Goal: Information Seeking & Learning: Understand process/instructions

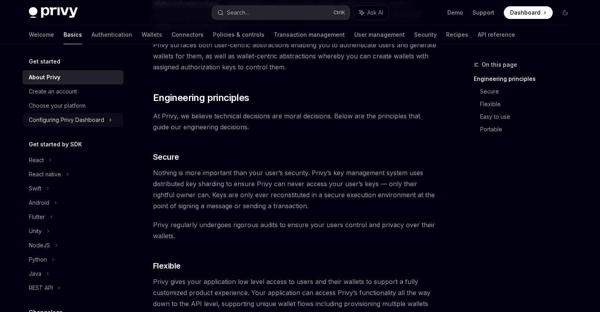
scroll to position [237, 0]
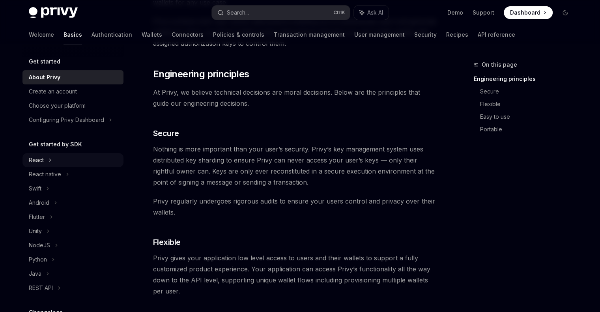
click at [40, 161] on div "React" at bounding box center [36, 159] width 15 height 9
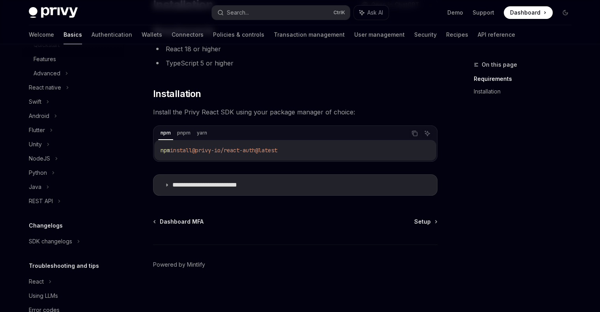
scroll to position [178, 0]
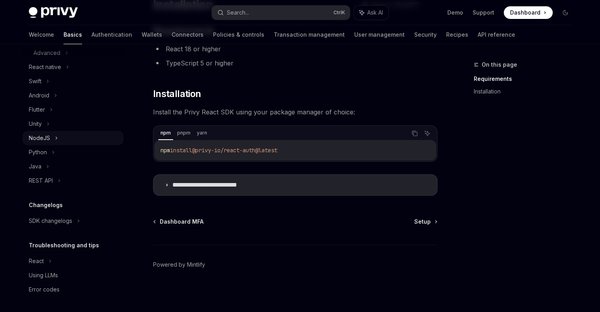
click at [80, 138] on div "NodeJS" at bounding box center [72, 138] width 101 height 14
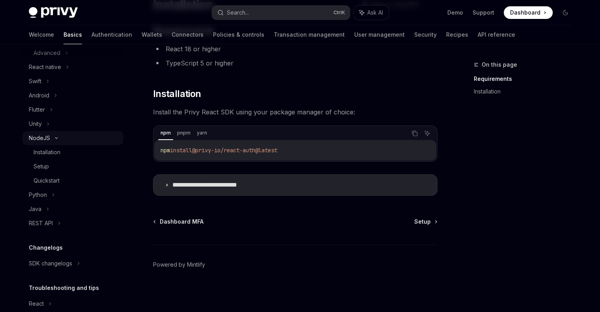
scroll to position [11, 0]
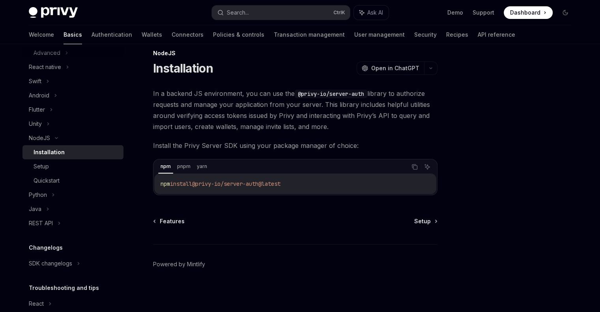
click at [297, 105] on span "In a backend JS environment, you can use the @privy-io/server-auth library to a…" at bounding box center [295, 110] width 284 height 44
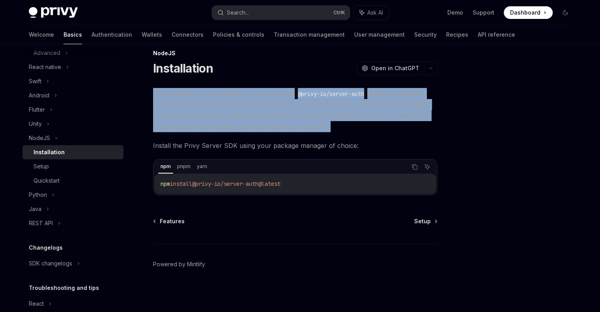
click at [297, 105] on span "In a backend JS environment, you can use the @privy-io/server-auth library to a…" at bounding box center [295, 110] width 284 height 44
click at [295, 112] on span "In a backend JS environment, you can use the @privy-io/server-auth library to a…" at bounding box center [295, 110] width 284 height 44
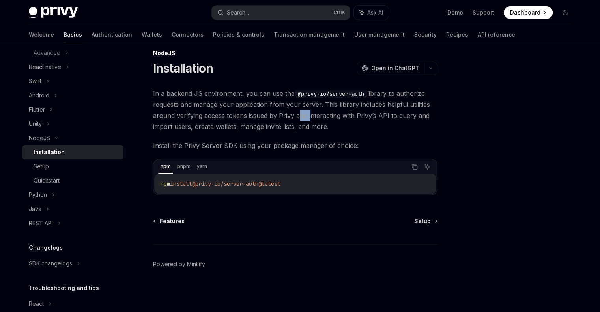
click at [295, 112] on span "In a backend JS environment, you can use the @privy-io/server-auth library to a…" at bounding box center [295, 110] width 284 height 44
click at [309, 116] on span "In a backend JS environment, you can use the @privy-io/server-auth library to a…" at bounding box center [295, 110] width 284 height 44
click at [302, 121] on span "In a backend JS environment, you can use the @privy-io/server-auth library to a…" at bounding box center [295, 110] width 284 height 44
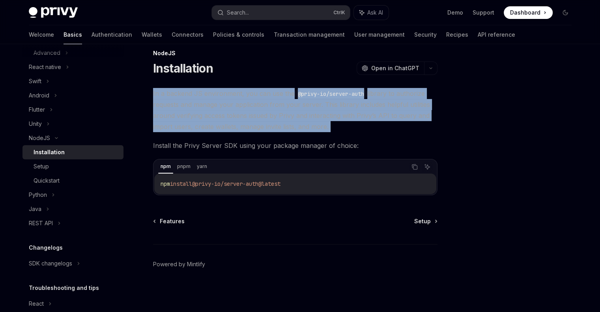
click at [303, 121] on span "In a backend JS environment, you can use the @privy-io/server-auth library to a…" at bounding box center [295, 110] width 284 height 44
click at [305, 131] on span "In a backend JS environment, you can use the @privy-io/server-auth library to a…" at bounding box center [295, 110] width 284 height 44
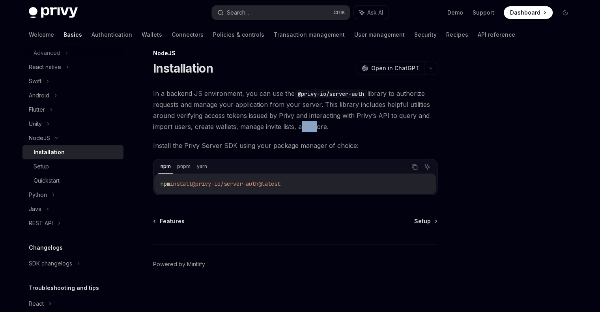
click at [305, 131] on span "In a backend JS environment, you can use the @privy-io/server-auth library to a…" at bounding box center [295, 110] width 284 height 44
click at [352, 135] on div "In a backend JS environment, you can use the @privy-io/server-auth library to a…" at bounding box center [295, 141] width 284 height 107
click at [82, 166] on div "Setup" at bounding box center [76, 166] width 85 height 9
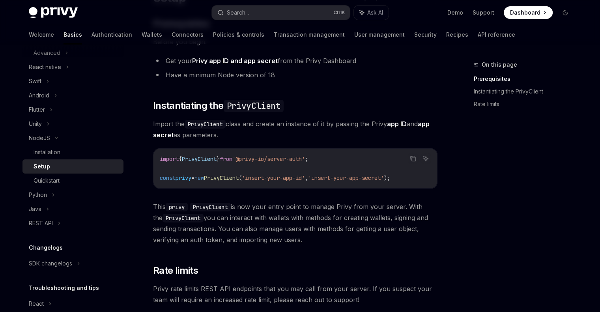
scroll to position [90, 0]
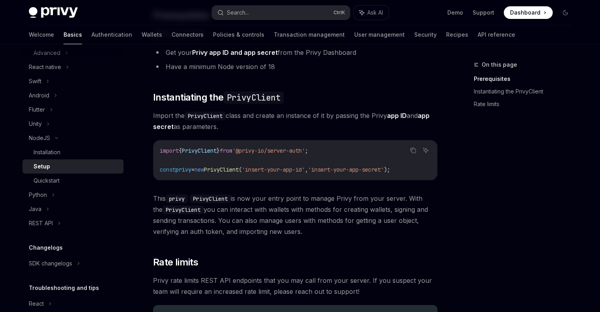
click at [285, 167] on span "'insert-your-app-id'" at bounding box center [273, 169] width 63 height 7
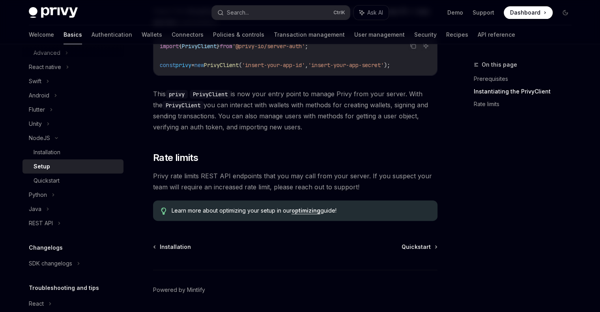
scroll to position [209, 0]
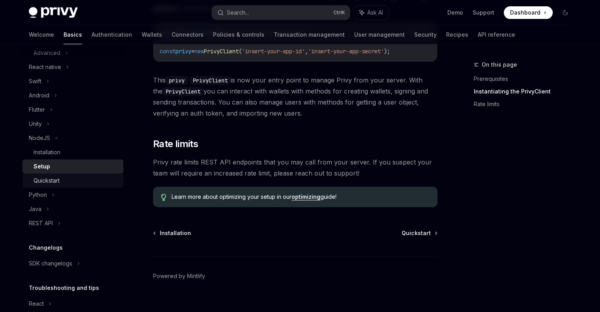
click at [96, 181] on div "Quickstart" at bounding box center [76, 180] width 85 height 9
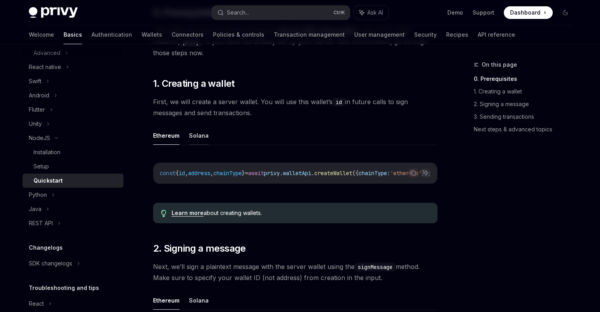
click at [203, 137] on button "Solana" at bounding box center [199, 135] width 20 height 19
click at [171, 136] on button "Ethereum" at bounding box center [166, 135] width 26 height 19
click at [200, 137] on button "Solana" at bounding box center [199, 135] width 20 height 19
click at [165, 140] on button "Ethereum" at bounding box center [166, 135] width 26 height 19
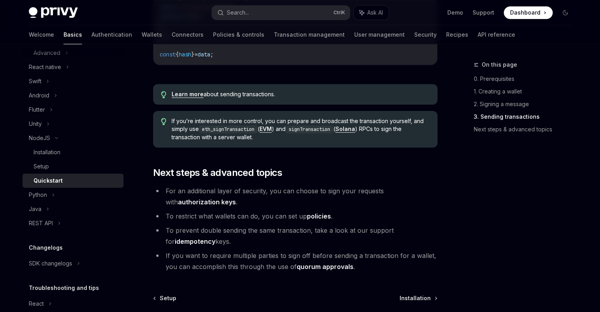
scroll to position [828, 0]
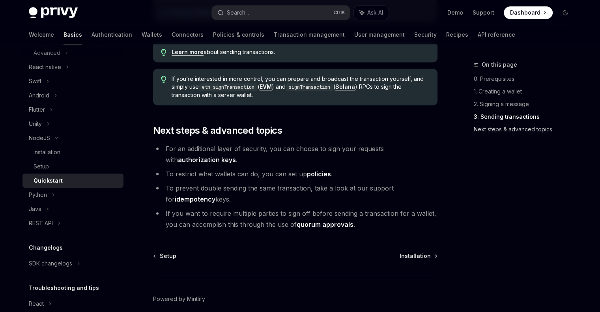
click at [498, 125] on link "Next steps & advanced topics" at bounding box center [526, 129] width 104 height 13
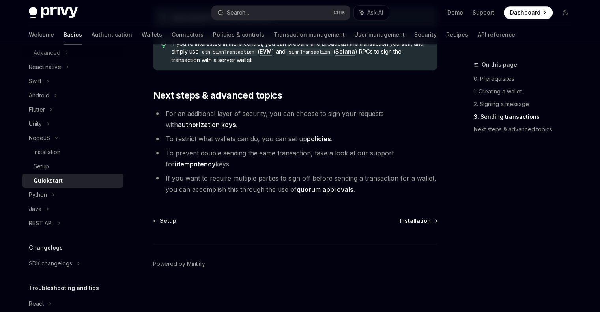
click at [406, 219] on span "Installation" at bounding box center [414, 221] width 31 height 8
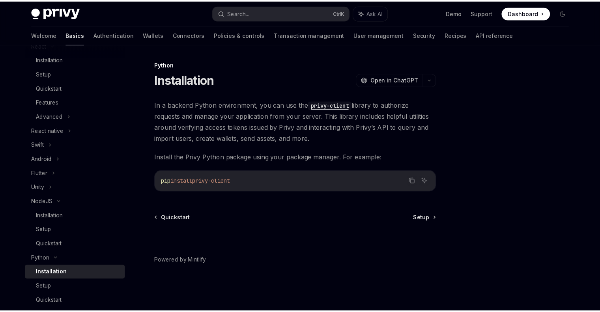
scroll to position [257, 0]
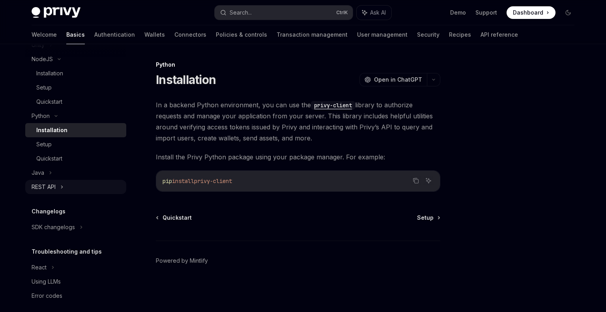
click at [65, 187] on div "REST API" at bounding box center [75, 187] width 101 height 14
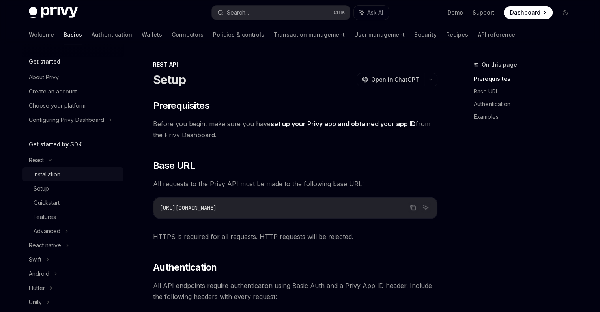
click at [68, 178] on div "Installation" at bounding box center [76, 174] width 85 height 9
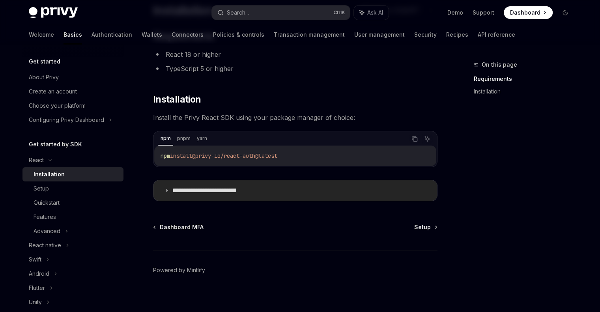
scroll to position [75, 0]
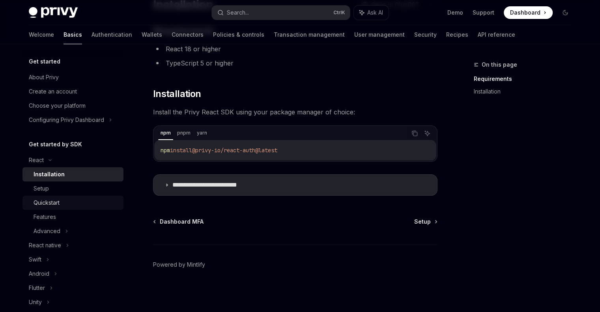
click at [103, 198] on div "Quickstart" at bounding box center [76, 202] width 85 height 9
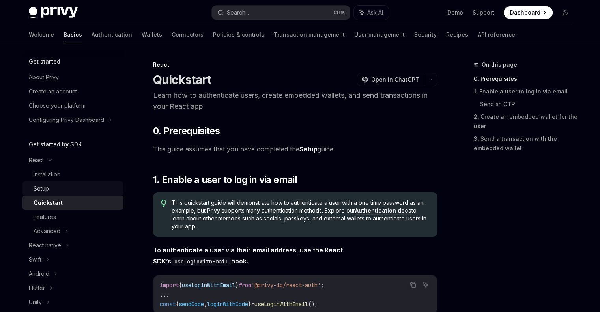
click at [97, 194] on link "Setup" at bounding box center [72, 188] width 101 height 14
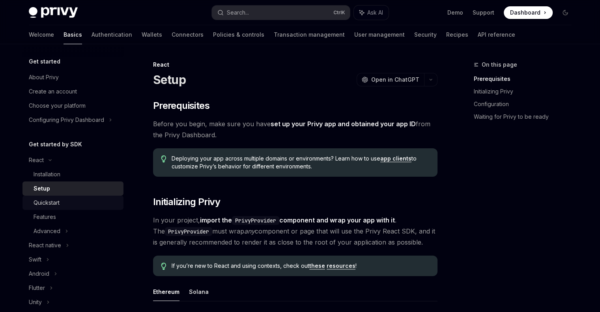
click at [91, 203] on div "Quickstart" at bounding box center [76, 202] width 85 height 9
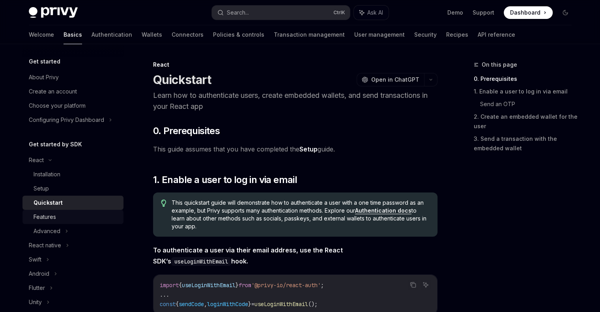
click at [87, 212] on div "Features" at bounding box center [76, 216] width 85 height 9
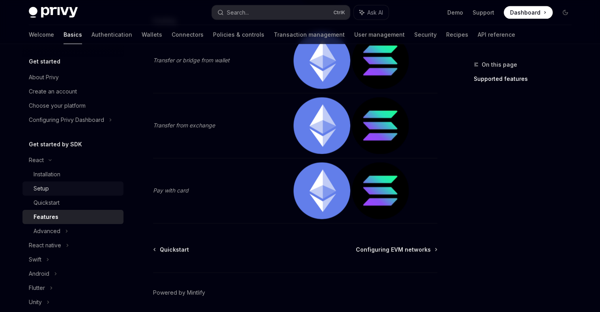
scroll to position [1715, 0]
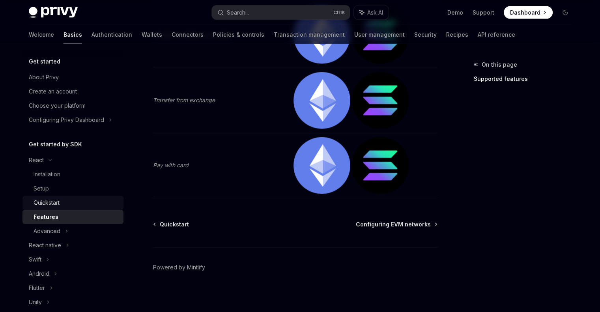
click at [60, 203] on div "Quickstart" at bounding box center [76, 202] width 85 height 9
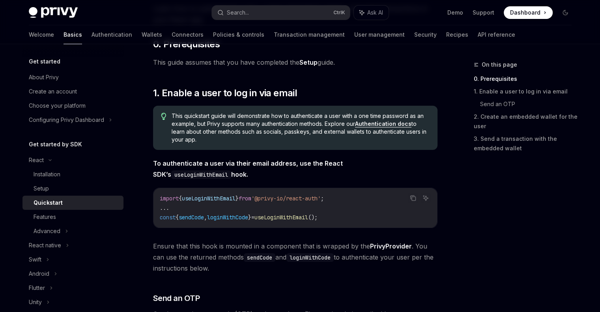
scroll to position [39, 0]
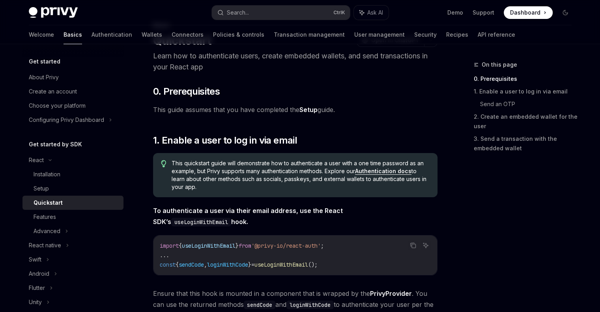
click at [303, 163] on span "This quickstart guide will demonstrate how to authenticate a user with a one ti…" at bounding box center [300, 175] width 257 height 32
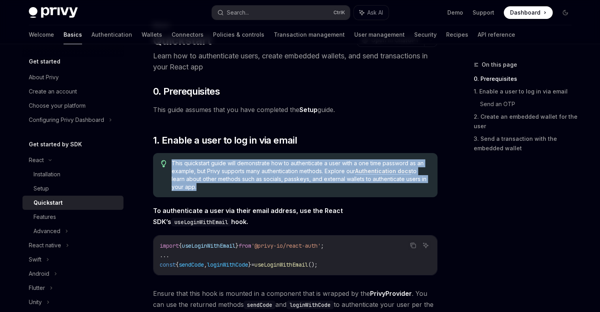
click at [303, 163] on span "This quickstart guide will demonstrate how to authenticate a user with a one ti…" at bounding box center [300, 175] width 257 height 32
click at [298, 187] on span "This quickstart guide will demonstrate how to authenticate a user with a one ti…" at bounding box center [300, 175] width 257 height 32
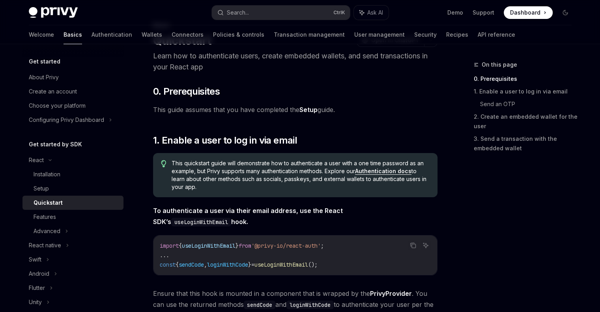
click at [298, 187] on span "This quickstart guide will demonstrate how to authenticate a user with a one ti…" at bounding box center [300, 175] width 257 height 32
click at [298, 179] on span "This quickstart guide will demonstrate how to authenticate a user with a one ti…" at bounding box center [300, 175] width 257 height 32
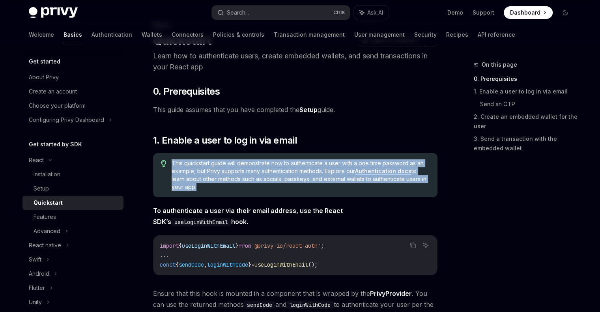
click at [298, 179] on span "This quickstart guide will demonstrate how to authenticate a user with a one ti…" at bounding box center [300, 175] width 257 height 32
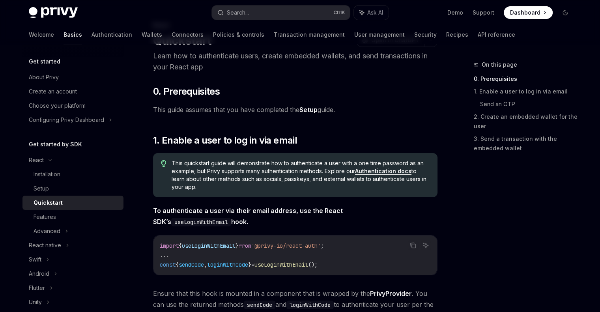
click at [303, 259] on code "import { useLoginWithEmail } from '@privy-io/react-auth' ; ... const { sendCode…" at bounding box center [295, 255] width 271 height 28
click at [303, 262] on span "useLoginWithEmail" at bounding box center [281, 264] width 54 height 7
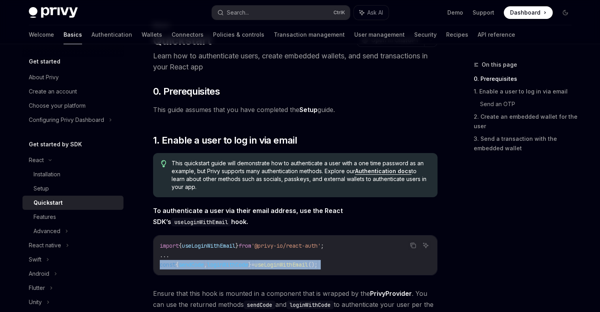
click at [303, 262] on span "useLoginWithEmail" at bounding box center [281, 264] width 54 height 7
click at [303, 271] on div "import { useLoginWithEmail } from '@privy-io/react-auth' ; ... const { sendCode…" at bounding box center [295, 254] width 284 height 39
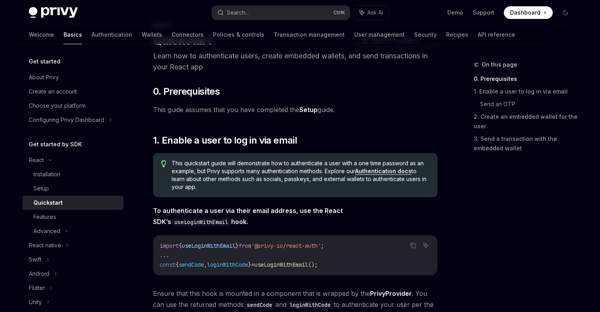
click at [298, 265] on span "useLoginWithEmail" at bounding box center [281, 264] width 54 height 7
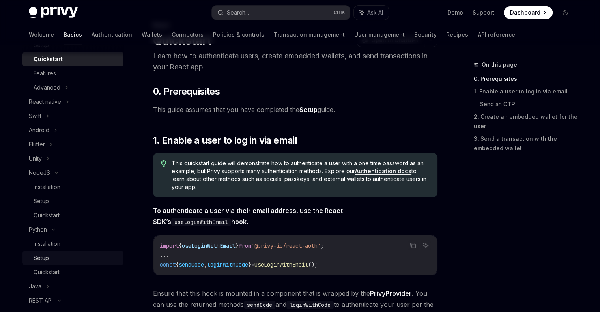
scroll to position [197, 0]
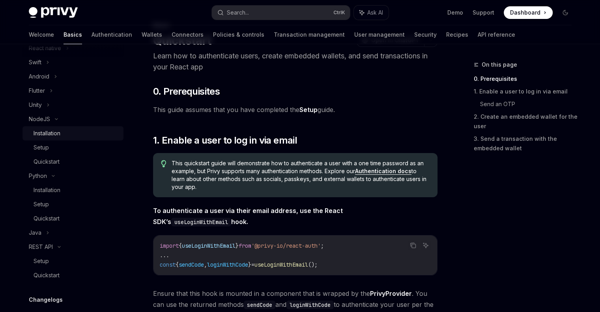
click at [70, 139] on link "Installation" at bounding box center [72, 133] width 101 height 14
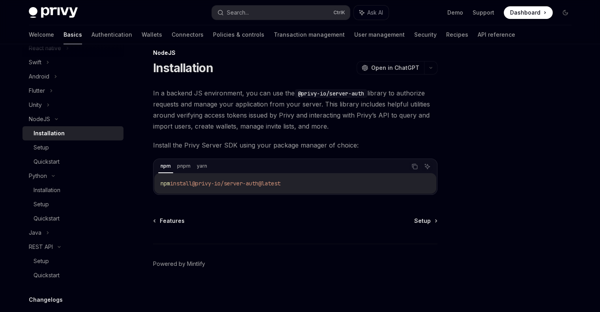
scroll to position [11, 0]
click at [61, 150] on div "Setup" at bounding box center [76, 147] width 85 height 9
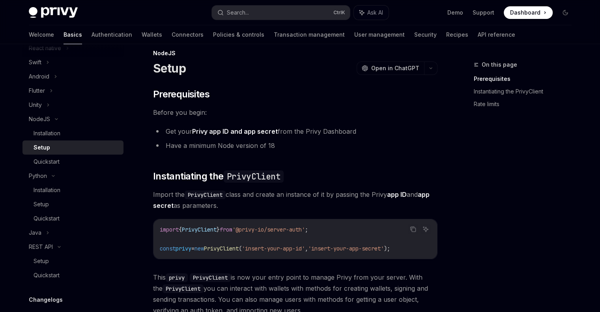
click at [274, 190] on span "Import the PrivyClient class and create an instance of it by passing the Privy …" at bounding box center [295, 200] width 284 height 22
click at [301, 192] on span "Import the PrivyClient class and create an instance of it by passing the Privy …" at bounding box center [295, 200] width 284 height 22
click at [338, 190] on span "Import the PrivyClient class and create an instance of it by passing the Privy …" at bounding box center [295, 200] width 284 height 22
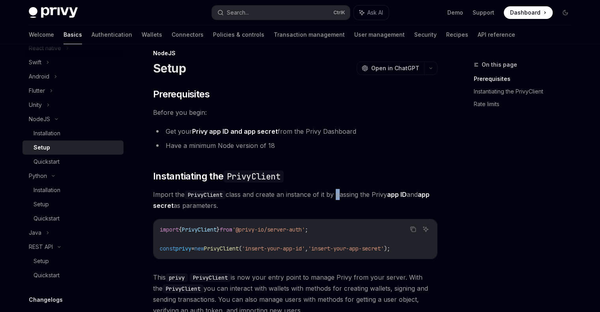
click at [338, 190] on span "Import the PrivyClient class and create an instance of it by passing the Privy …" at bounding box center [295, 200] width 284 height 22
click at [334, 200] on span "Import the PrivyClient class and create an instance of it by passing the Privy …" at bounding box center [295, 200] width 284 height 22
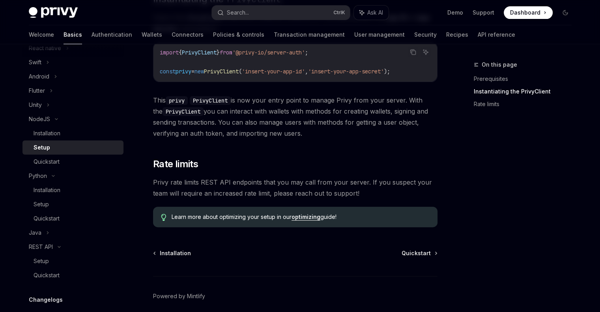
scroll to position [169, 0]
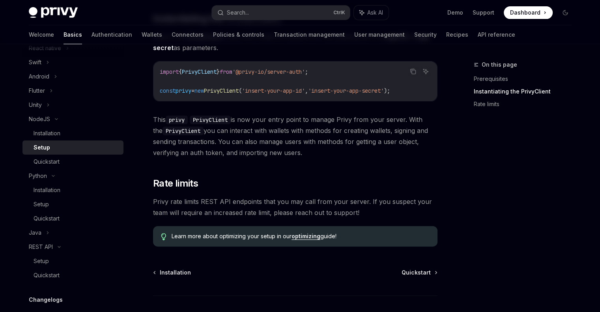
click at [240, 114] on span "This privy PrivyClient is now your entry point to manage Privy from your server…" at bounding box center [295, 136] width 284 height 44
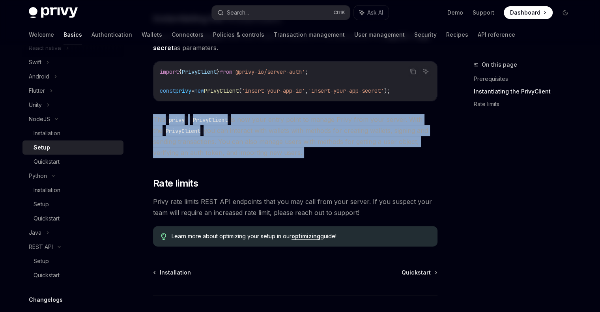
click at [240, 114] on span "This privy PrivyClient is now your entry point to manage Privy from your server…" at bounding box center [295, 136] width 284 height 44
click at [255, 134] on span "This privy PrivyClient is now your entry point to manage Privy from your server…" at bounding box center [295, 136] width 284 height 44
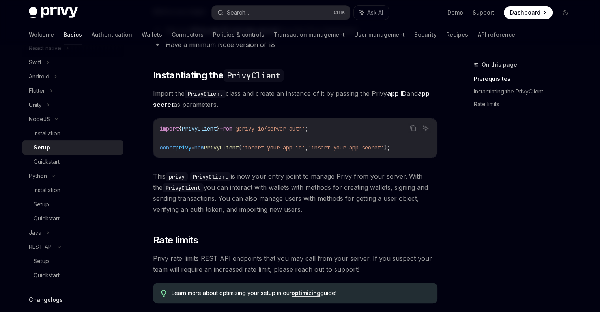
scroll to position [11, 0]
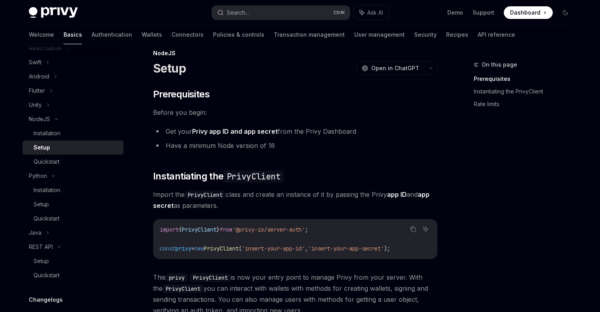
click at [425, 62] on div "OpenAI Open in ChatGPT" at bounding box center [396, 68] width 81 height 13
click at [385, 68] on span "Open in ChatGPT" at bounding box center [395, 68] width 48 height 8
click at [432, 69] on button "button" at bounding box center [430, 68] width 13 height 13
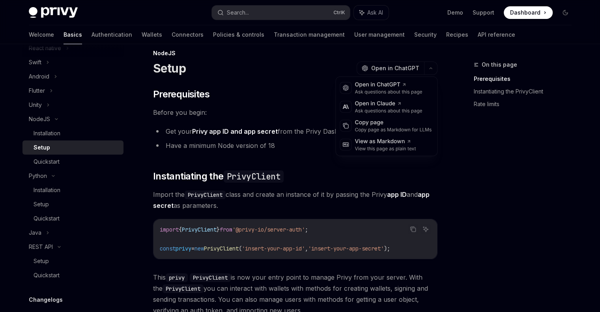
click at [469, 175] on div "On this page Prerequisites Instantiating the PrivyClient Rate limits" at bounding box center [518, 186] width 120 height 252
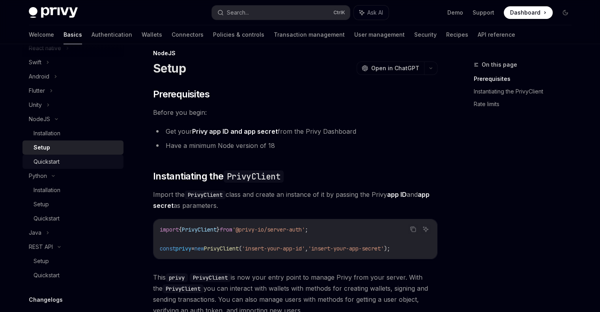
click at [42, 165] on div "Quickstart" at bounding box center [47, 161] width 26 height 9
type textarea "*"
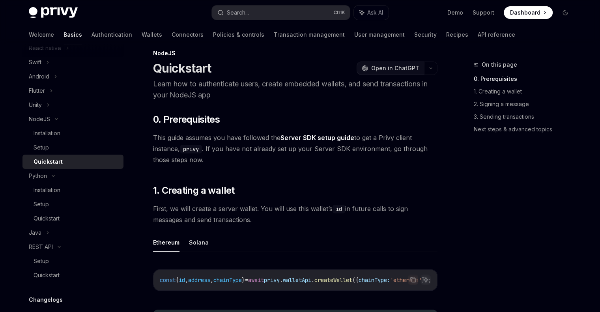
click at [401, 64] on span "Open in ChatGPT" at bounding box center [395, 68] width 48 height 8
click at [503, 127] on link "Next steps & advanced topics" at bounding box center [526, 129] width 104 height 13
